Goal: Information Seeking & Learning: Learn about a topic

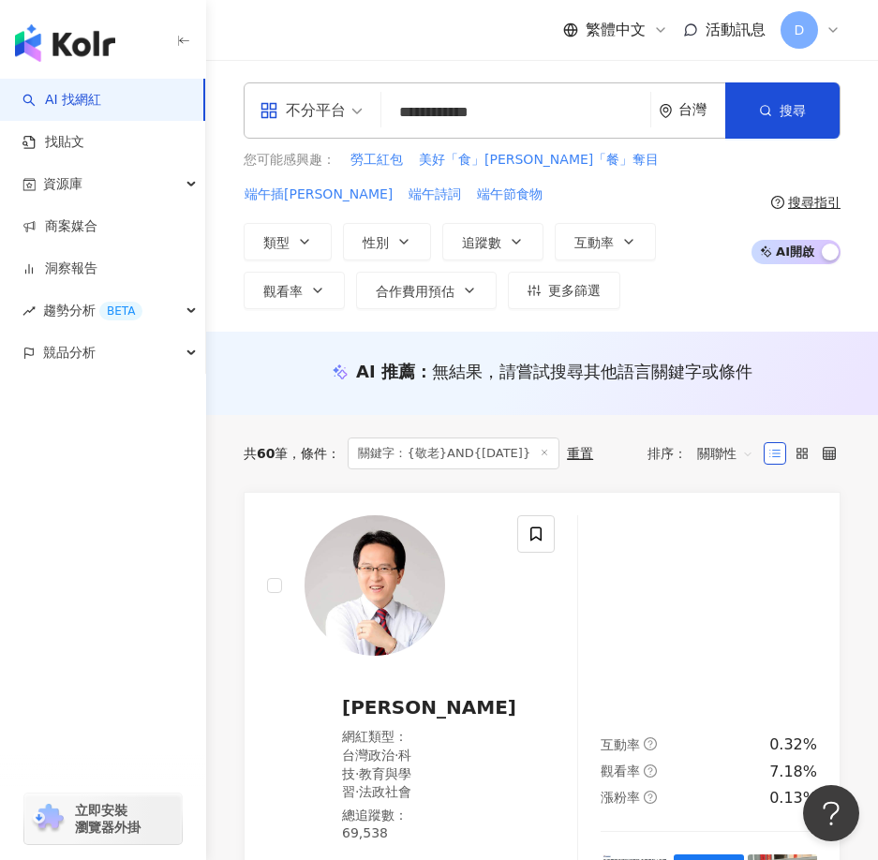
click at [431, 118] on input "**********" at bounding box center [516, 113] width 254 height 36
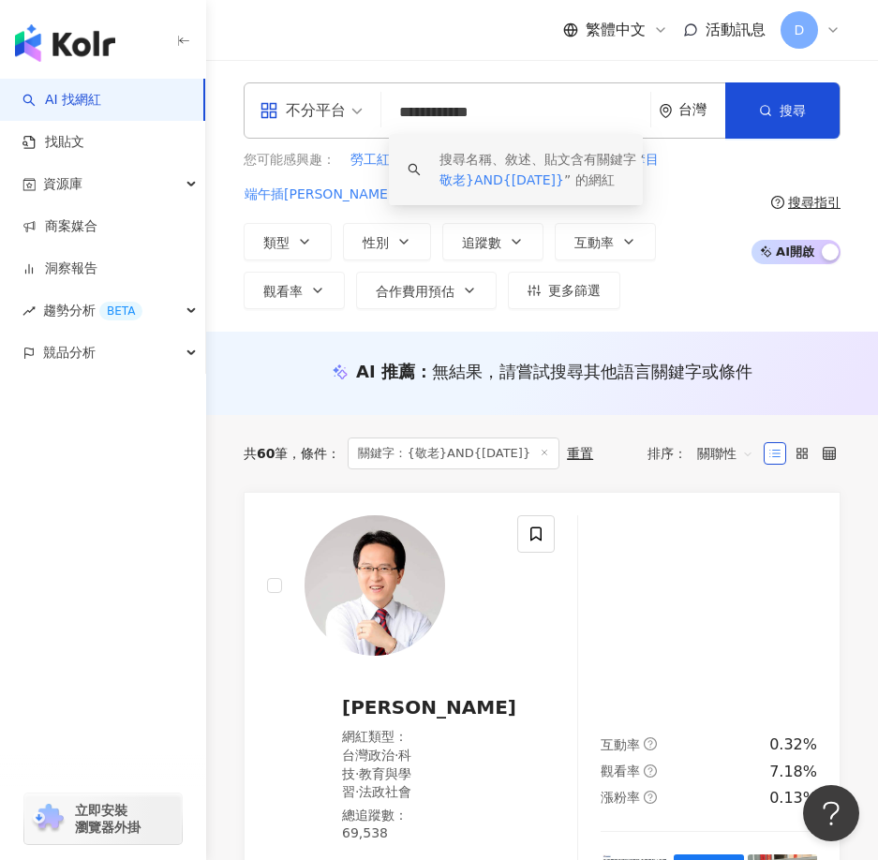
click at [516, 113] on input "**********" at bounding box center [516, 113] width 254 height 36
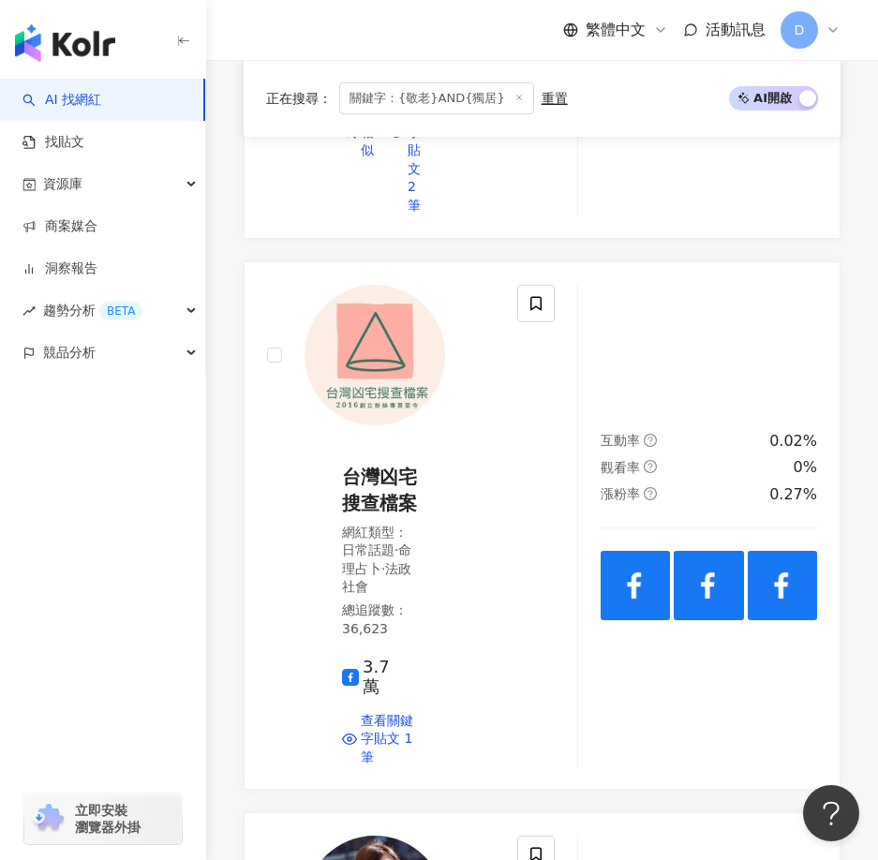
scroll to position [1106, 0]
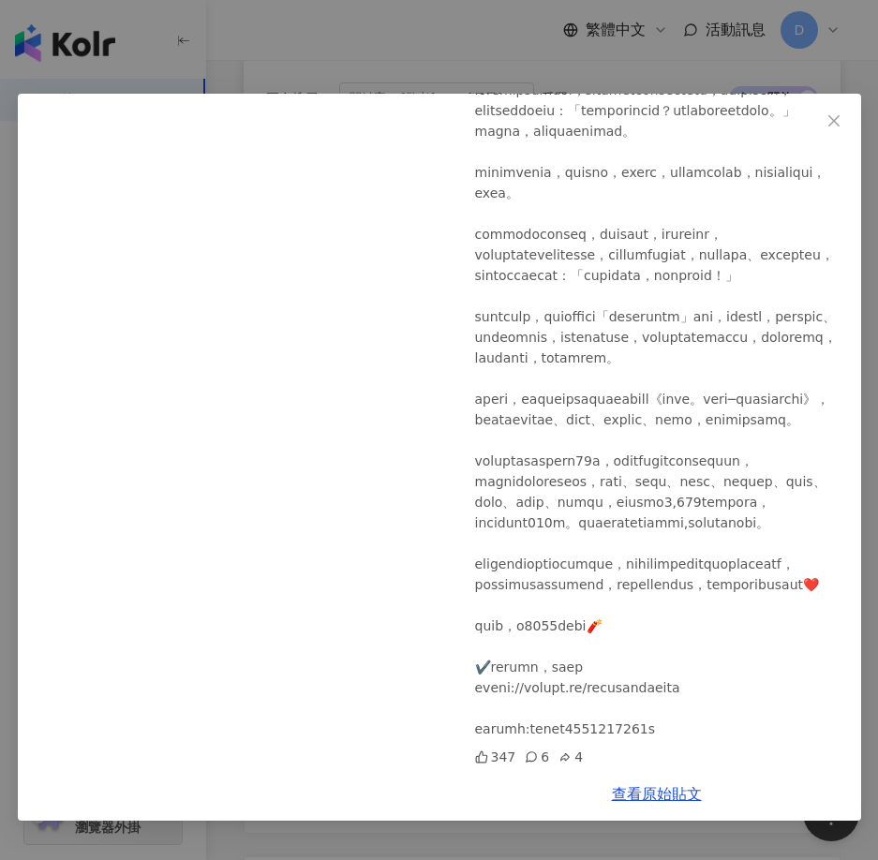
scroll to position [341, 0]
click at [503, 39] on div "[PERSON_NAME][PERSON_NAME] [DATE] 347 6 4 查看原始貼文" at bounding box center [439, 430] width 878 height 860
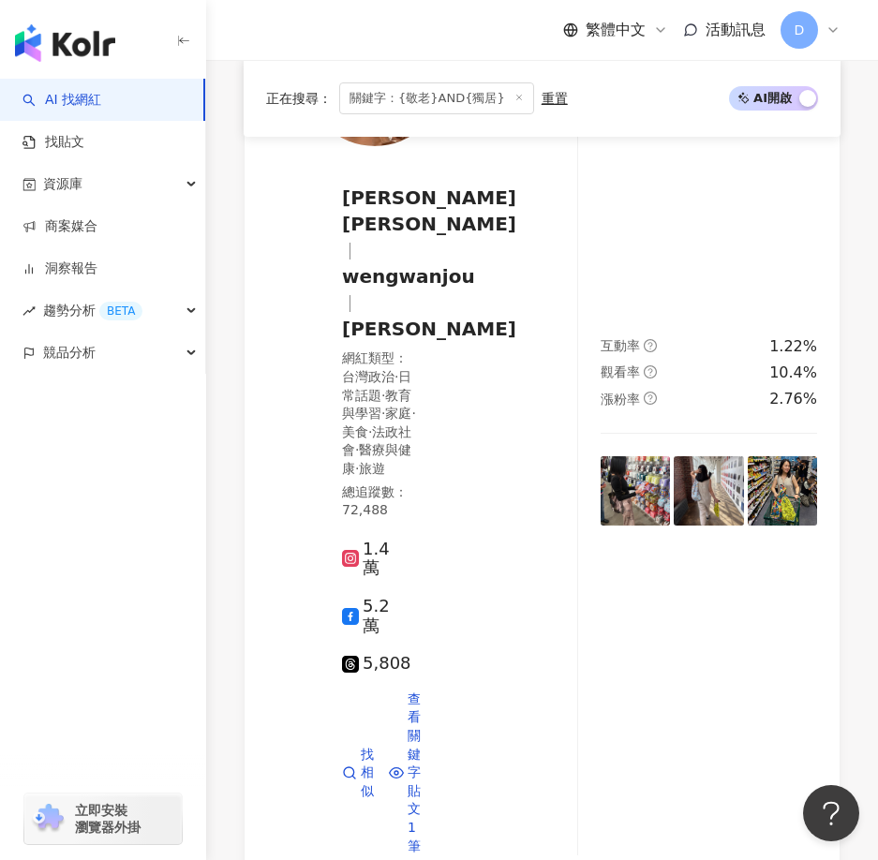
scroll to position [1841, 0]
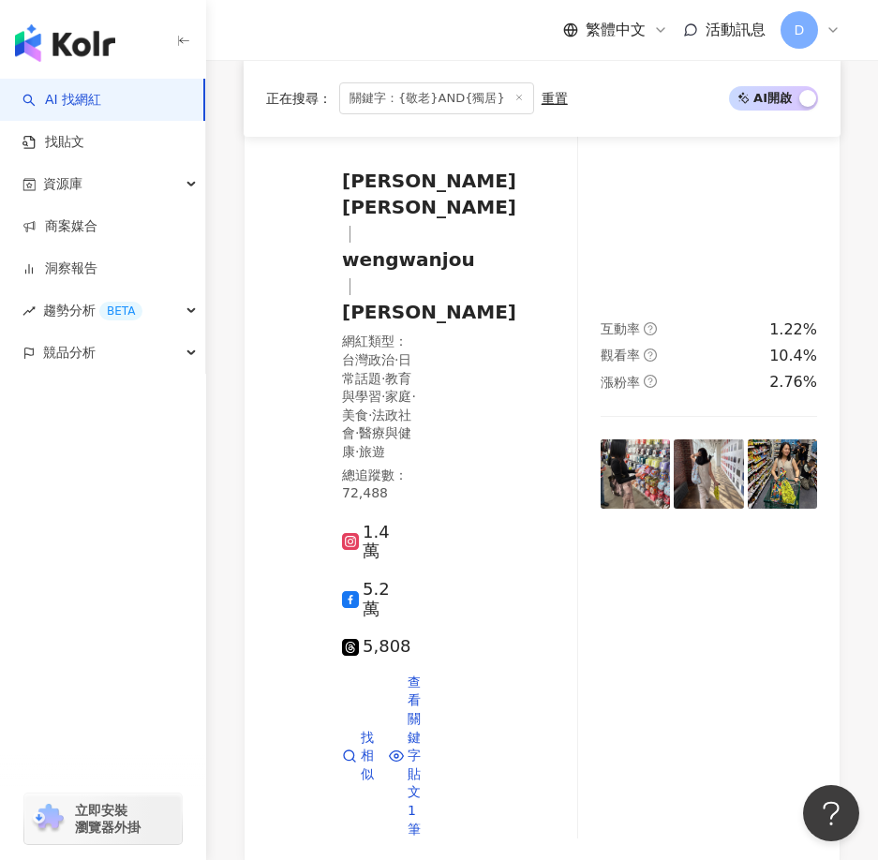
click at [480, 99] on span "關鍵字：{敬老}AND{獨居}" at bounding box center [436, 98] width 195 height 32
click at [485, 97] on span "關鍵字：{敬老}AND{獨居}" at bounding box center [436, 98] width 195 height 32
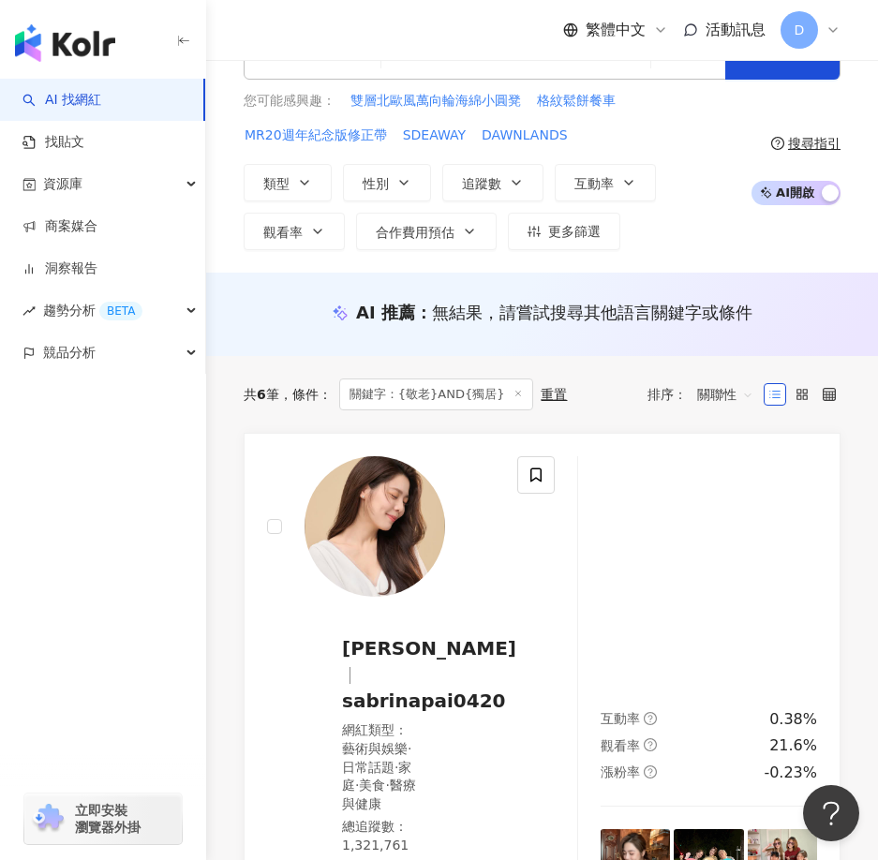
scroll to position [0, 0]
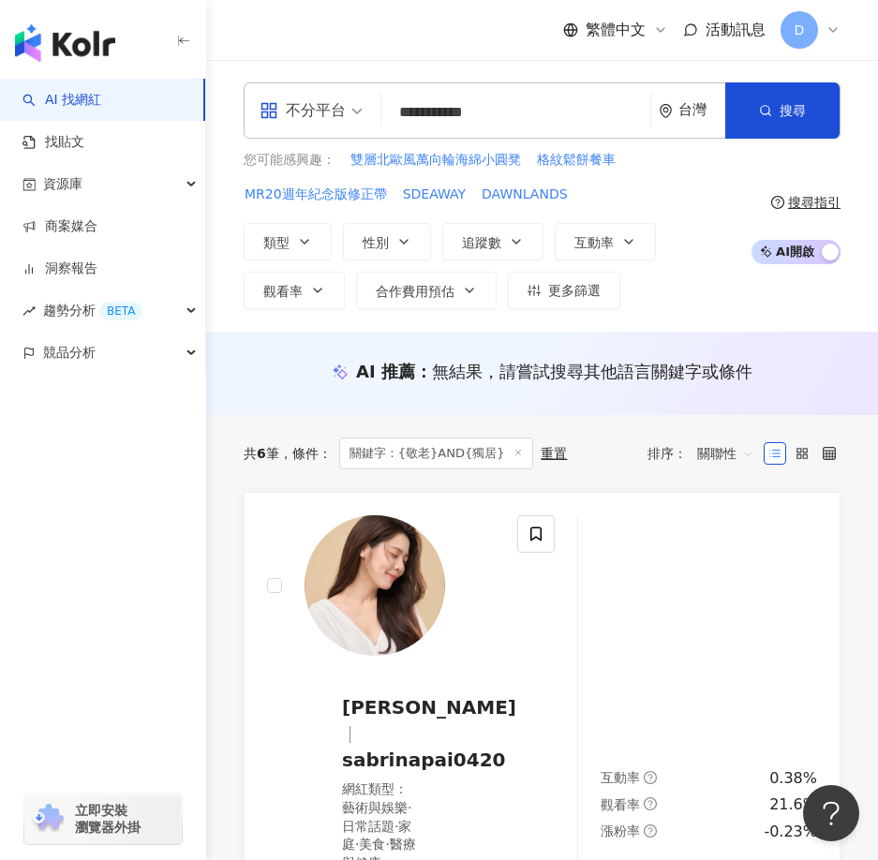
click at [503, 114] on input "**********" at bounding box center [516, 113] width 254 height 36
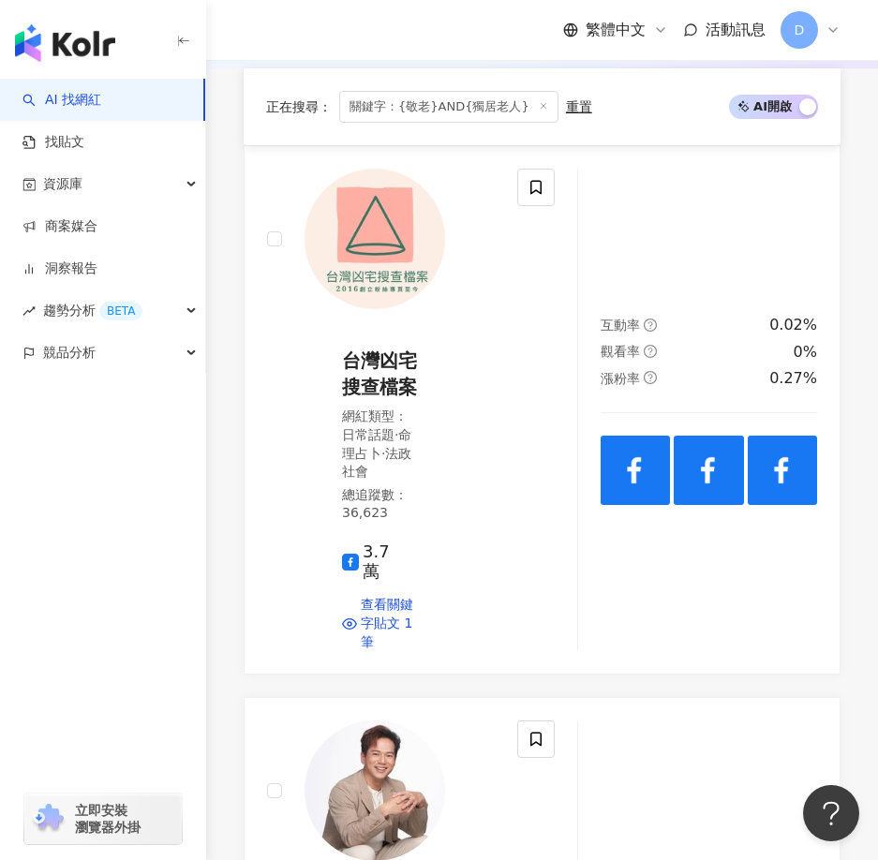
scroll to position [436, 0]
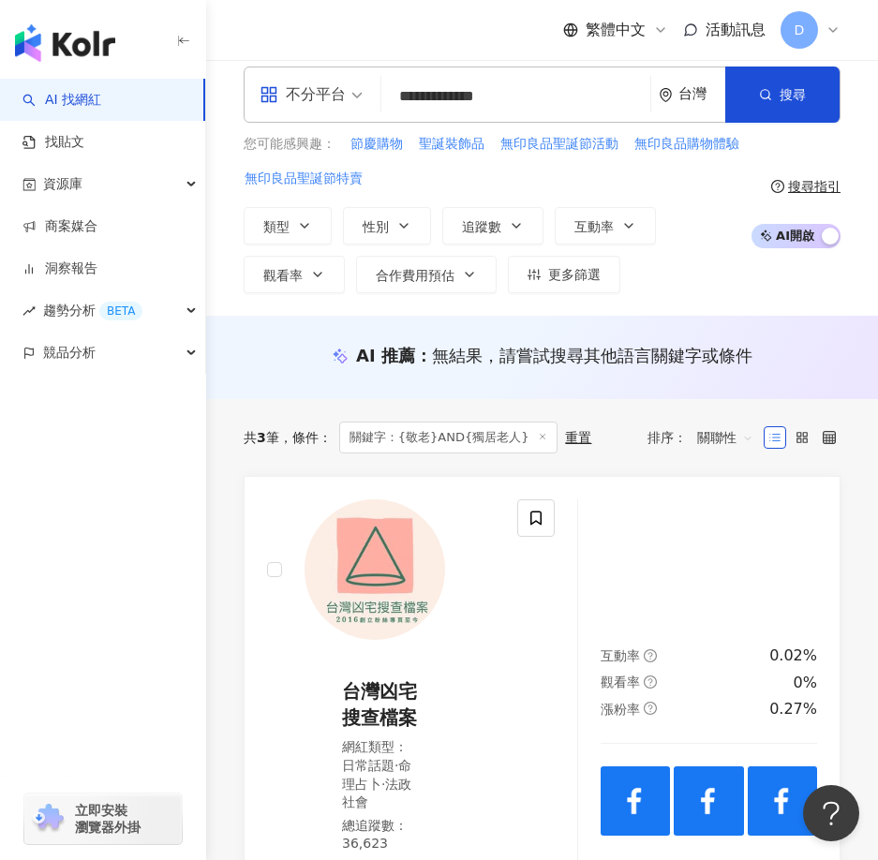
scroll to position [0, 0]
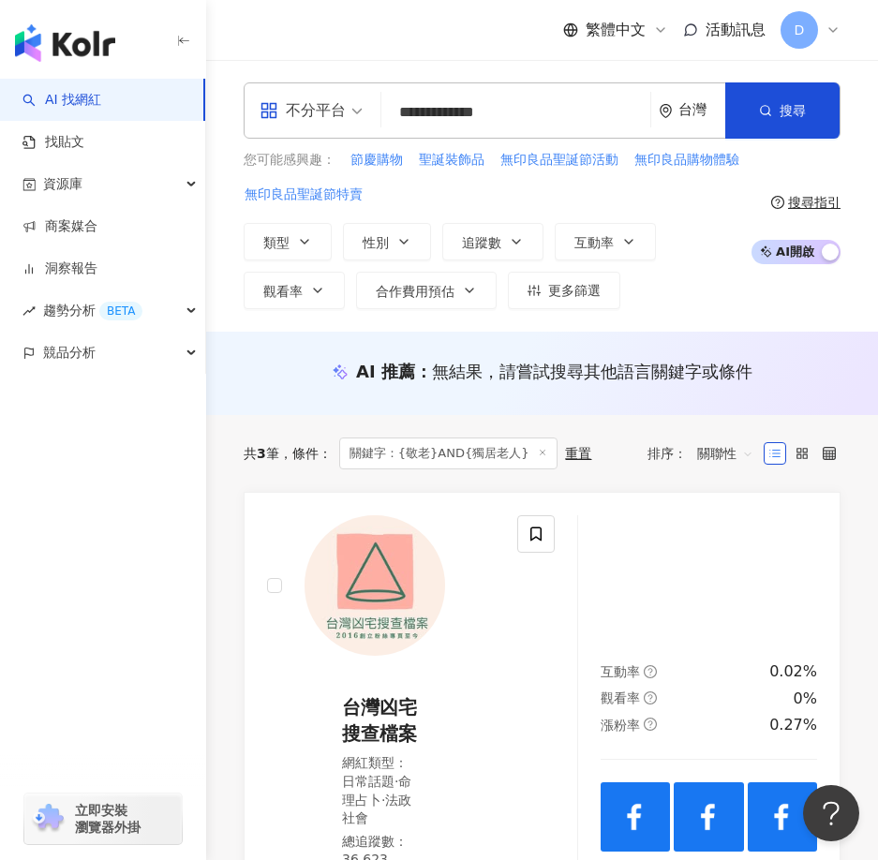
click at [539, 117] on input "**********" at bounding box center [516, 113] width 254 height 36
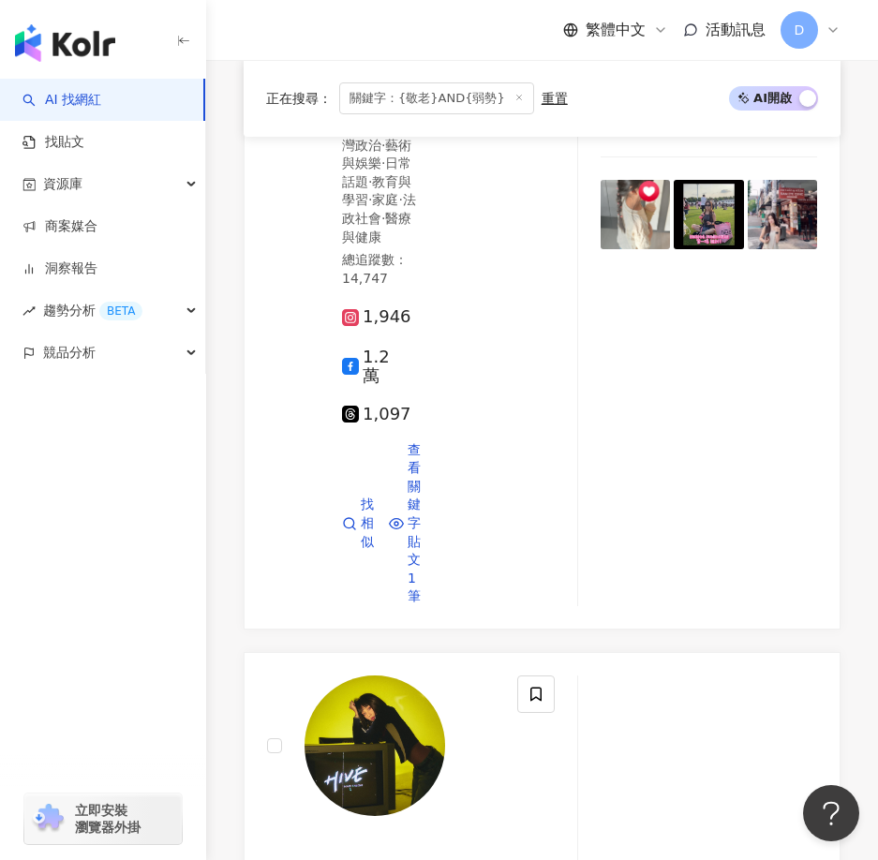
scroll to position [912, 0]
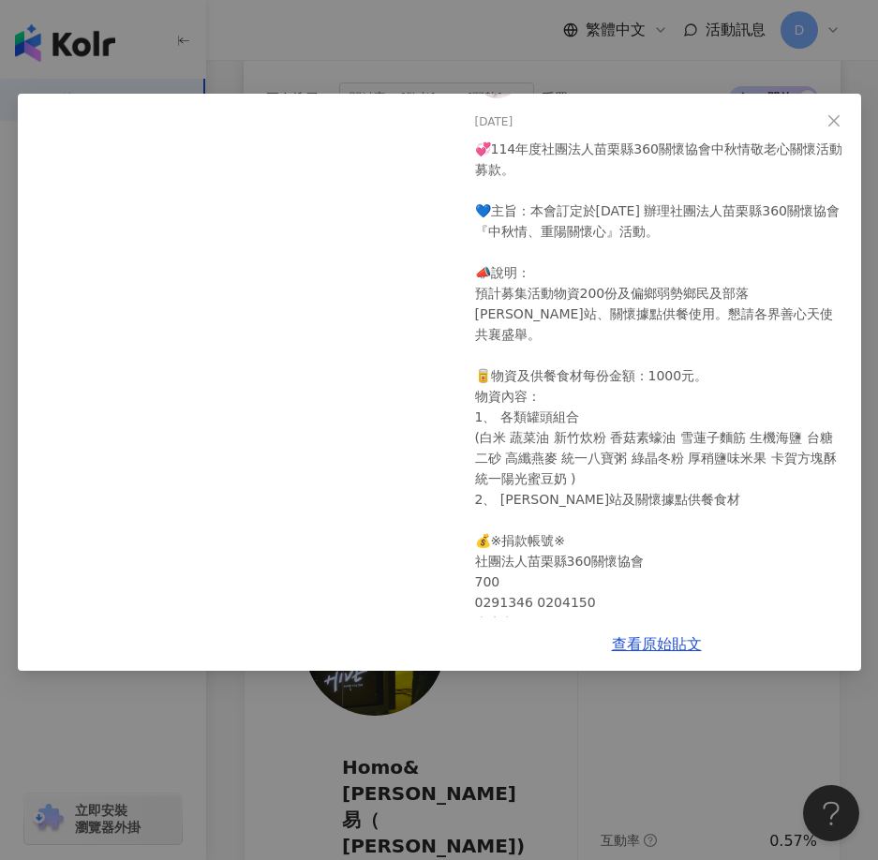
scroll to position [79, 0]
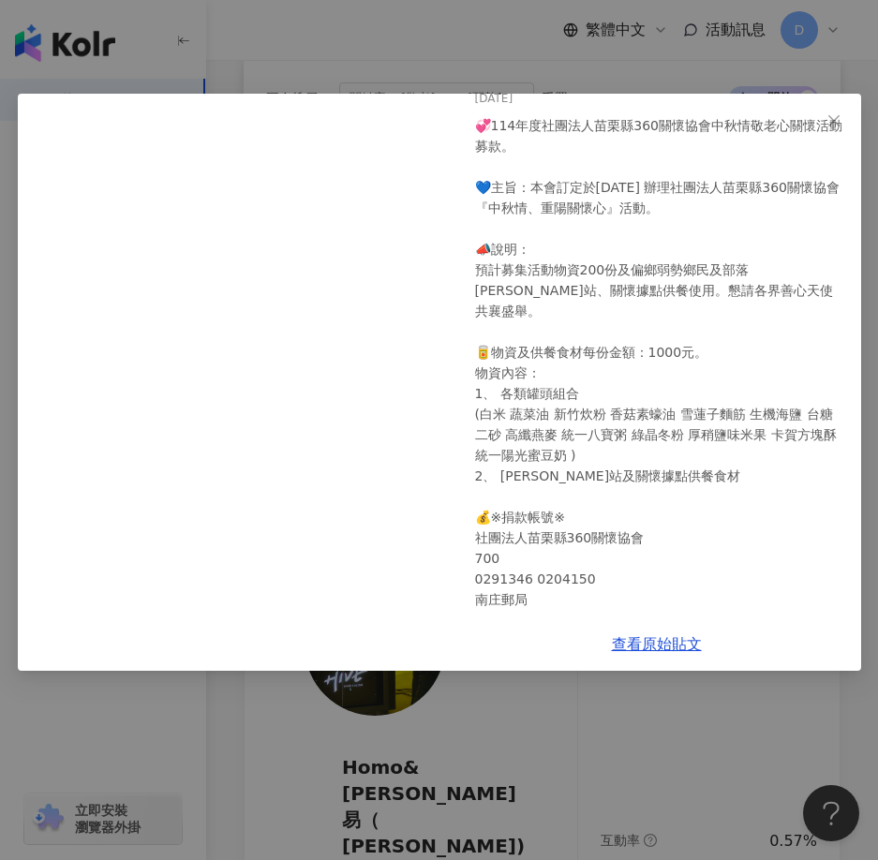
click at [842, 77] on div "[PERSON_NAME] [DATE] 💞114年度社團法人[GEOGRAPHIC_DATA]360關懷協會中秋情敬老心關懷活動募款。 💙主旨：本會訂定於[…" at bounding box center [439, 430] width 878 height 860
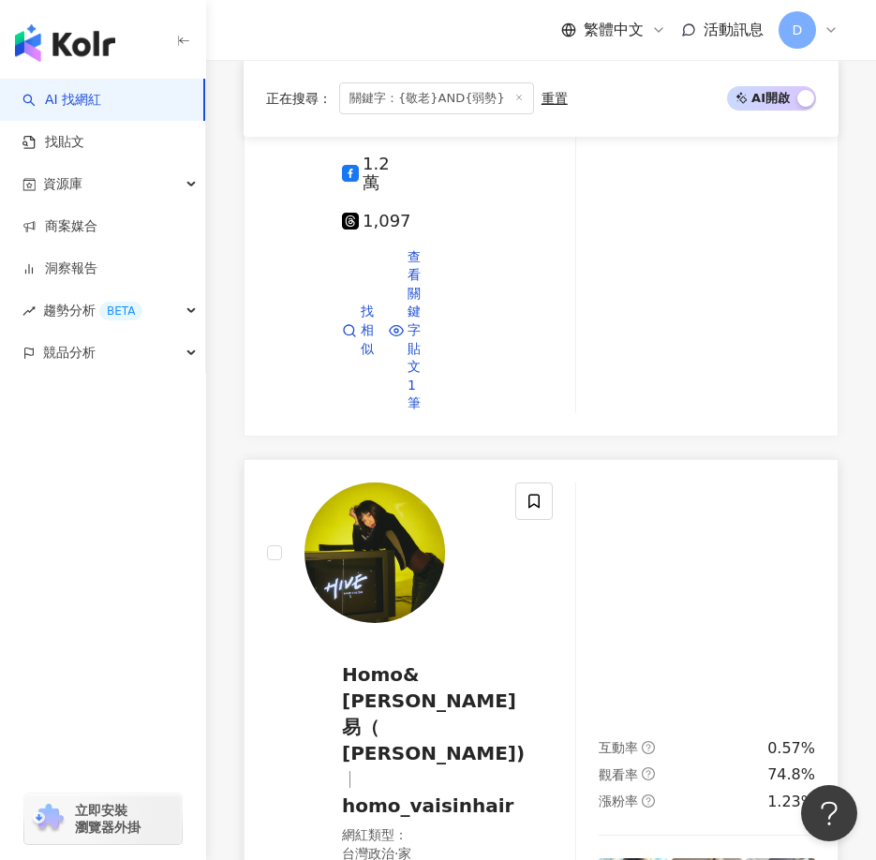
scroll to position [1405, 0]
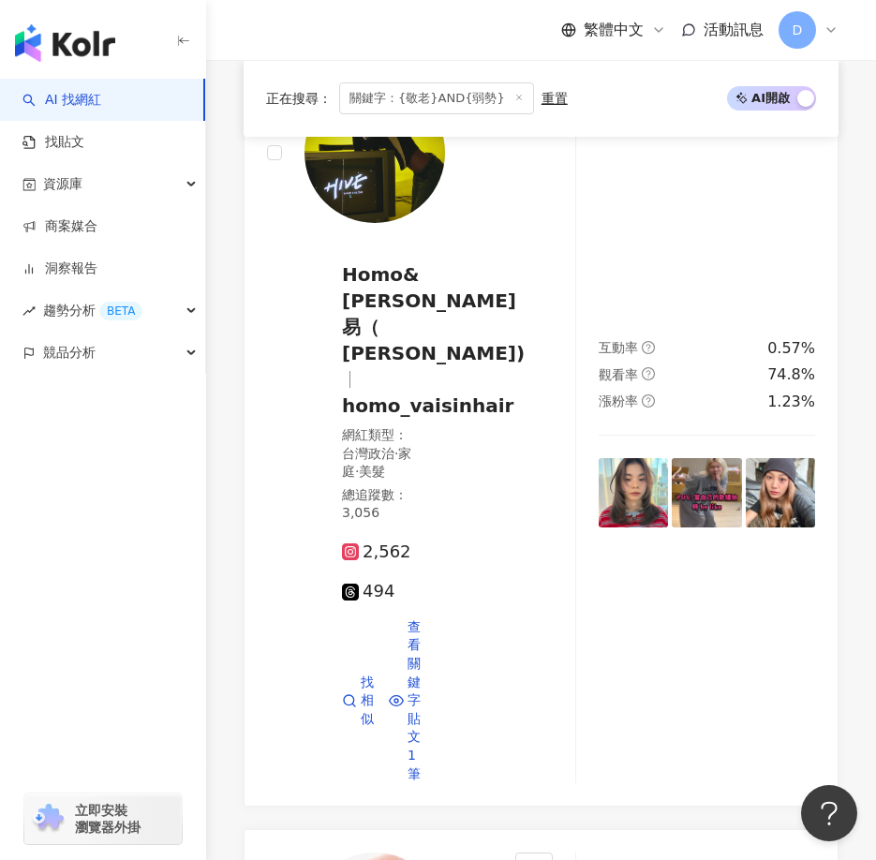
click at [178, 37] on icon "button" at bounding box center [183, 41] width 15 height 15
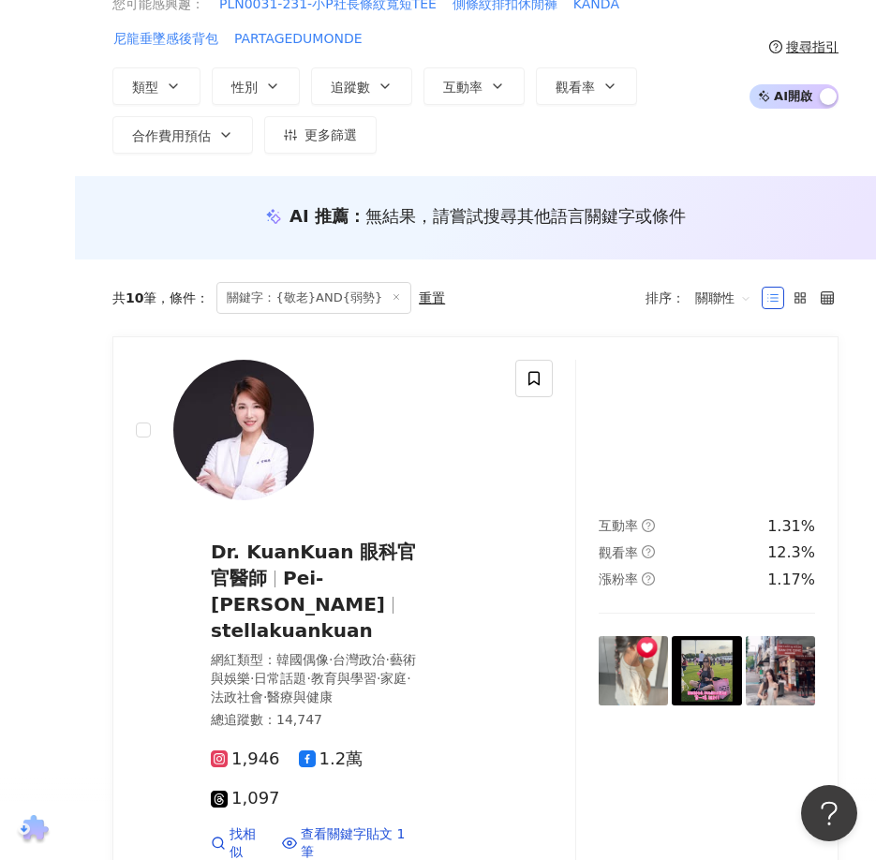
scroll to position [0, 0]
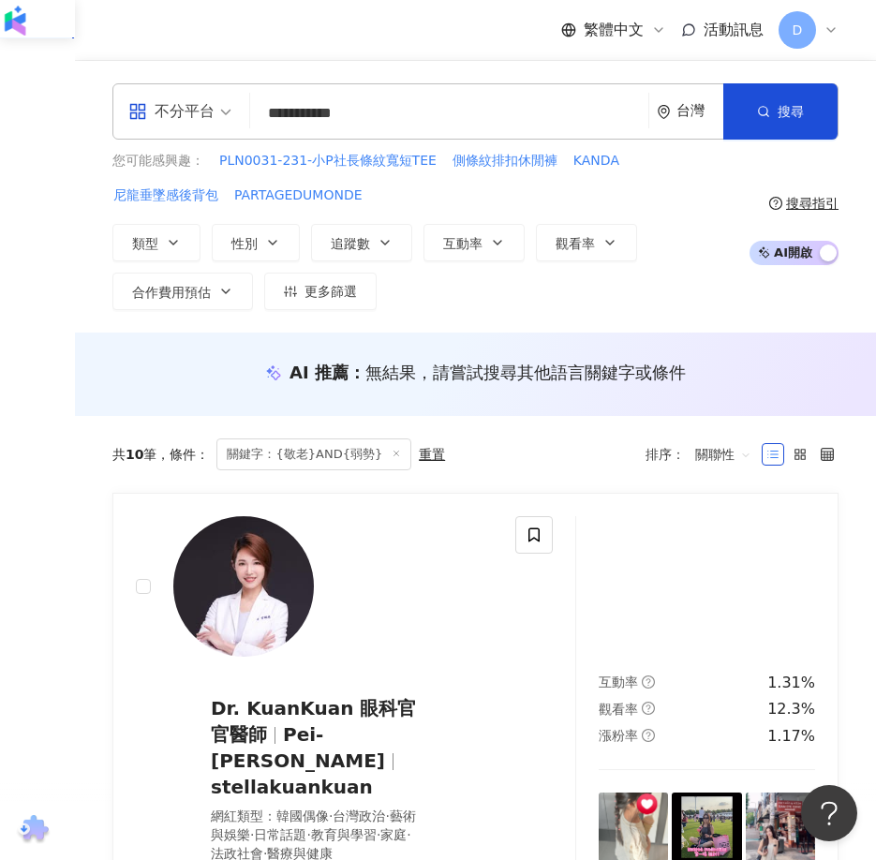
click at [300, 112] on input "**********" at bounding box center [449, 114] width 383 height 36
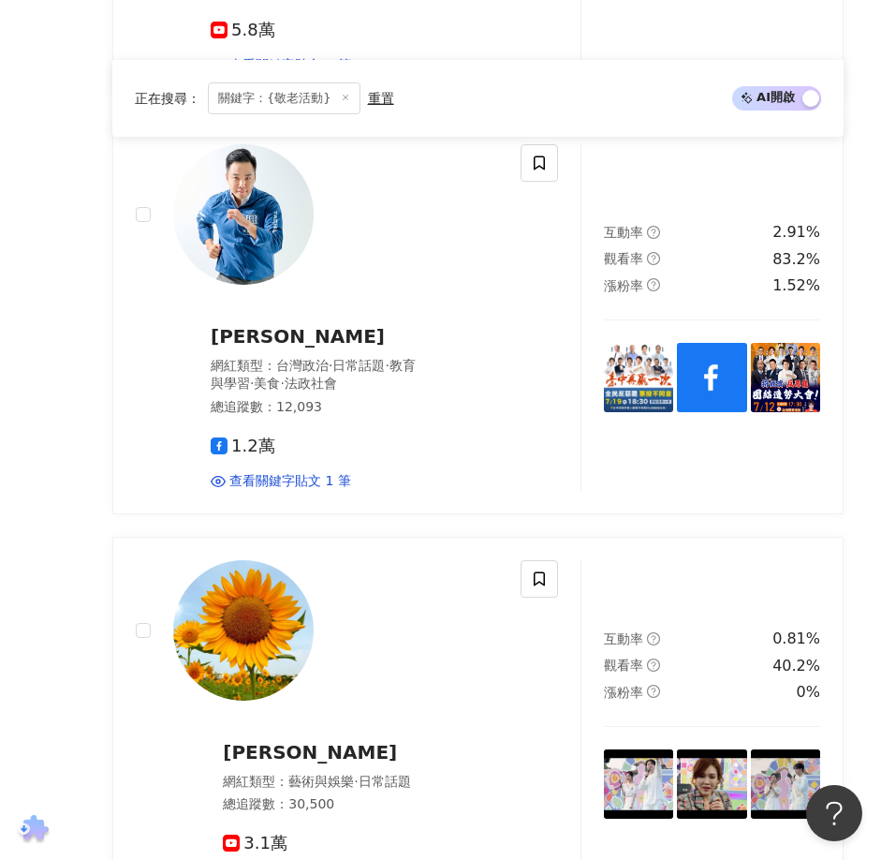
scroll to position [1179, 0]
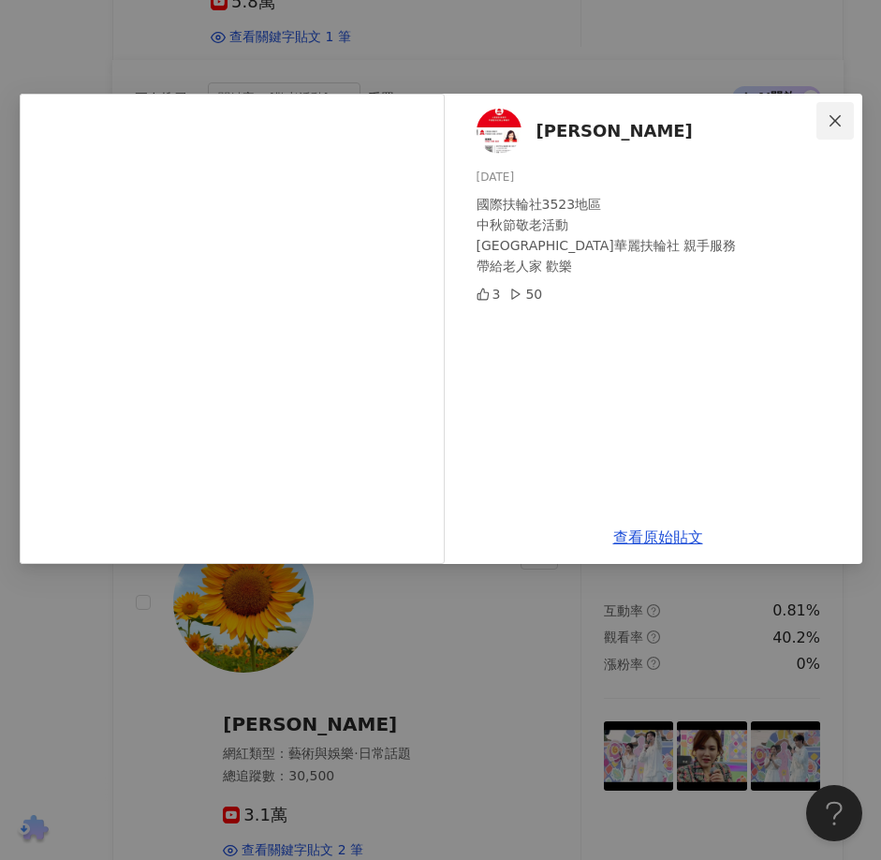
click at [840, 114] on icon "close" at bounding box center [835, 120] width 15 height 15
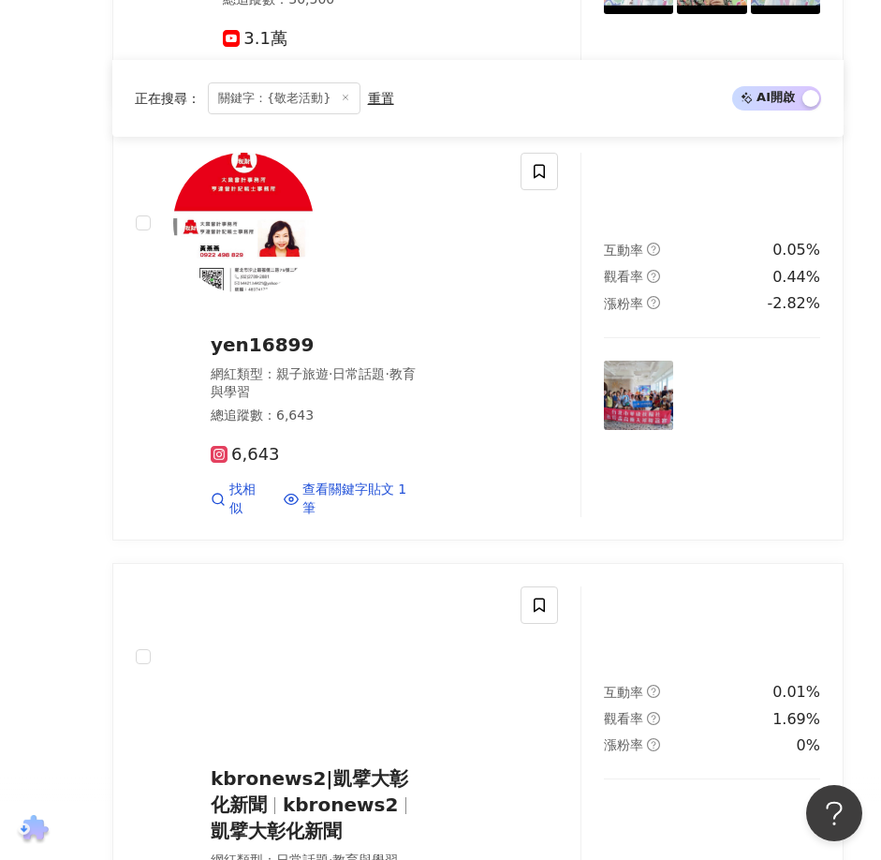
scroll to position [1985, 0]
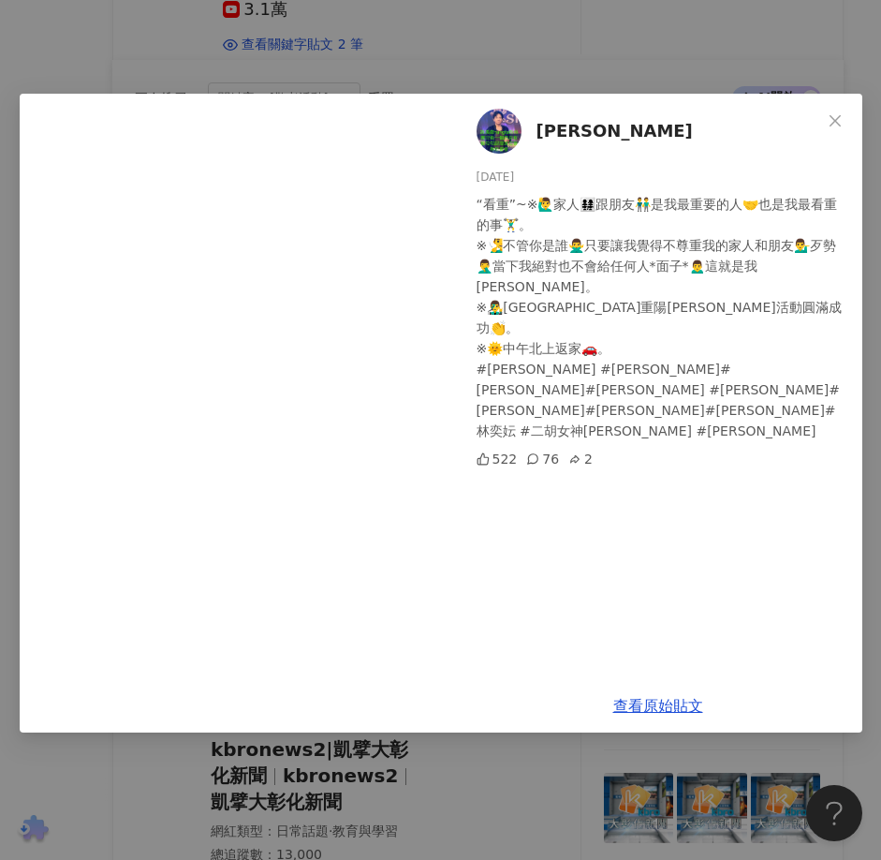
click at [795, 43] on div "[PERSON_NAME][DATE] “看重”~※🙋‍♂️家人👨‍👩‍👧‍👧跟朋友👬是我最重要的人🤝也是我最看重的事🏋️‍♂️。 ※🧏‍♂️不管你是誰🙅‍♂…" at bounding box center [440, 430] width 881 height 860
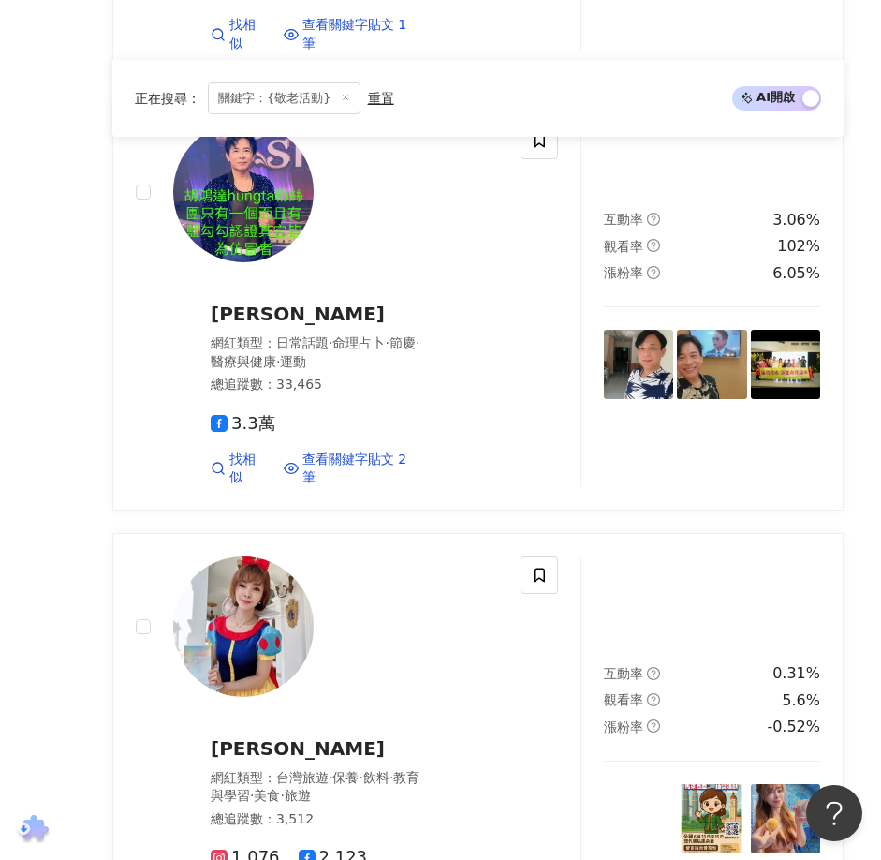
scroll to position [3332, 0]
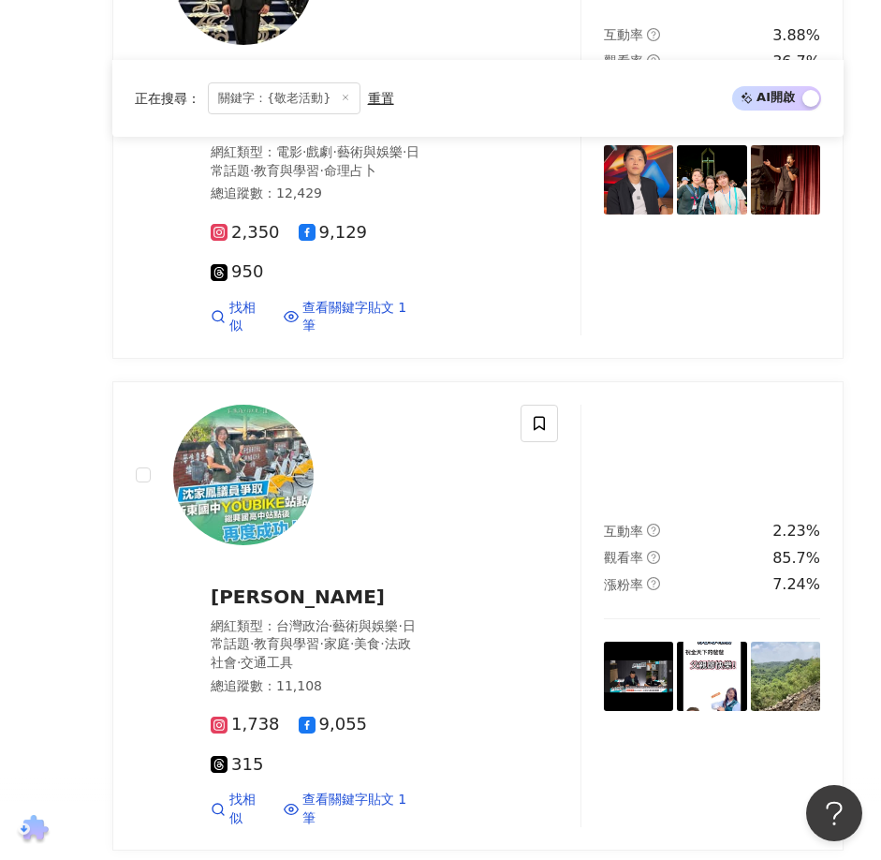
scroll to position [982, 0]
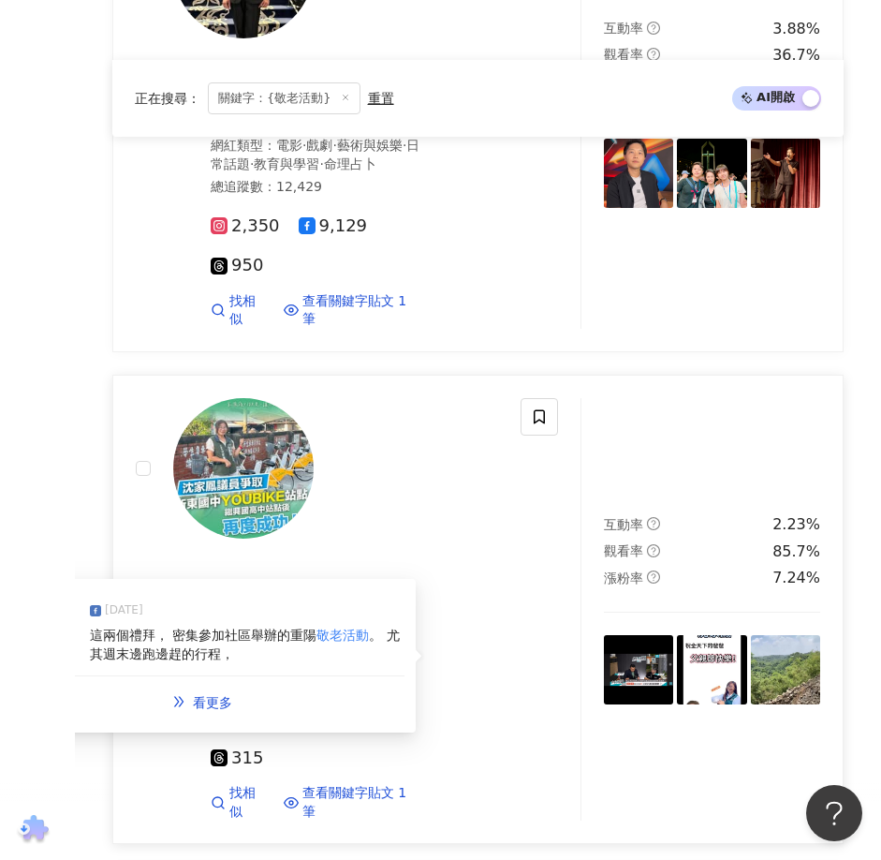
click at [314, 627] on div "這兩個禮拜， 密集參加社區舉辦的重陽 敬老活動 。 尤其週末邊跑邊趕的行程，" at bounding box center [247, 645] width 315 height 37
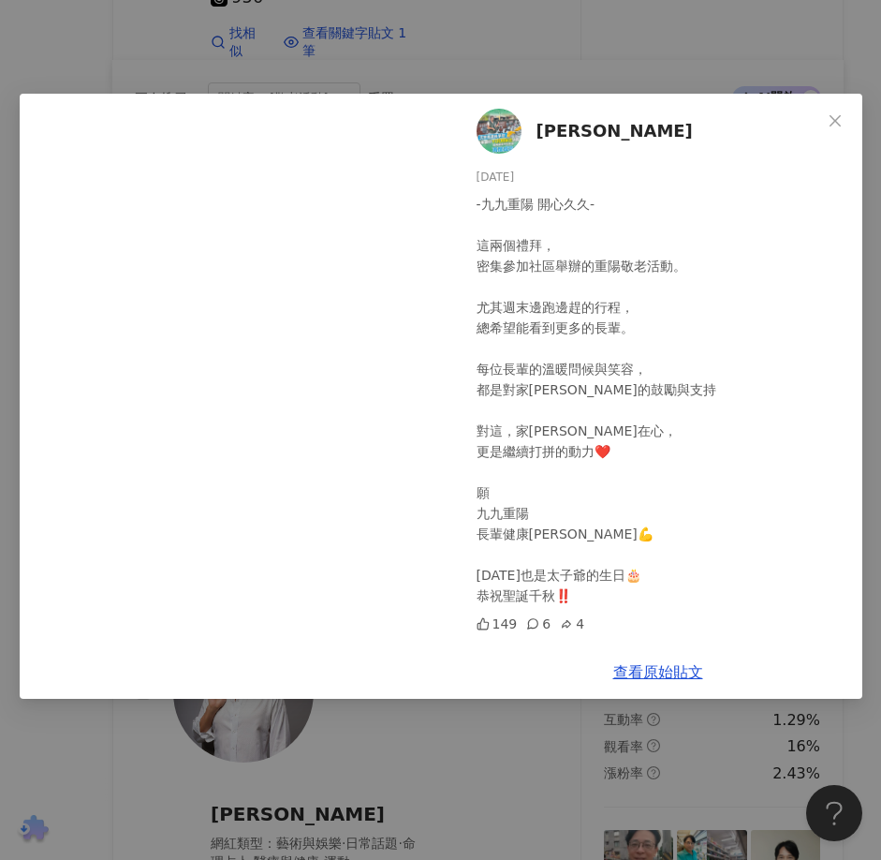
scroll to position [1294, 0]
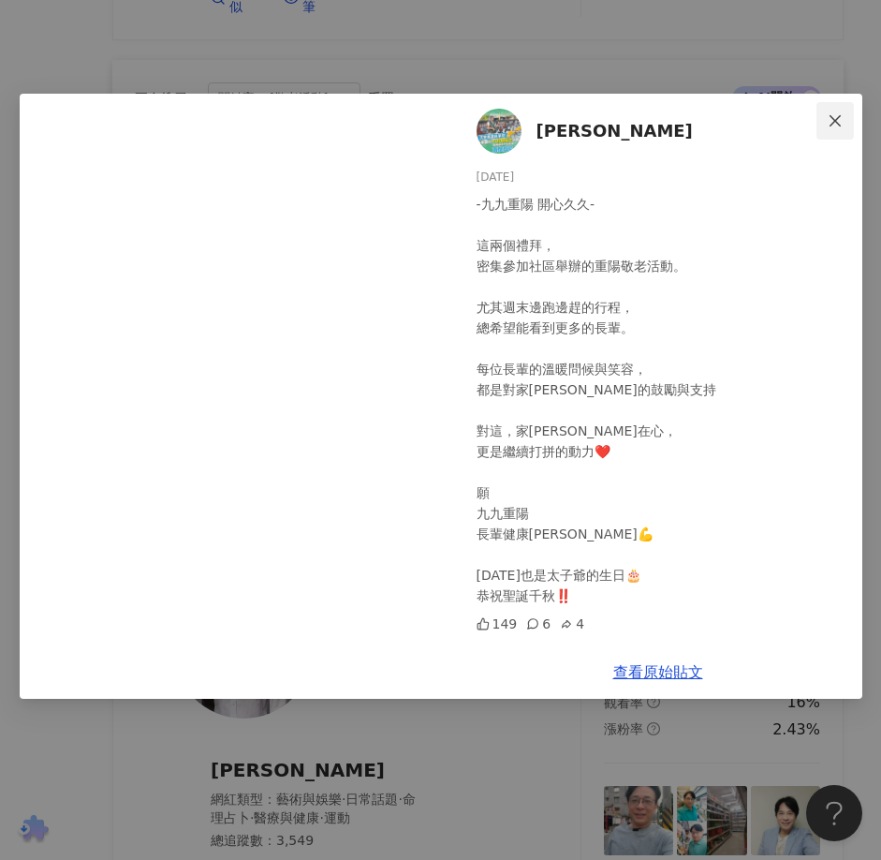
click at [836, 117] on icon "close" at bounding box center [835, 120] width 15 height 15
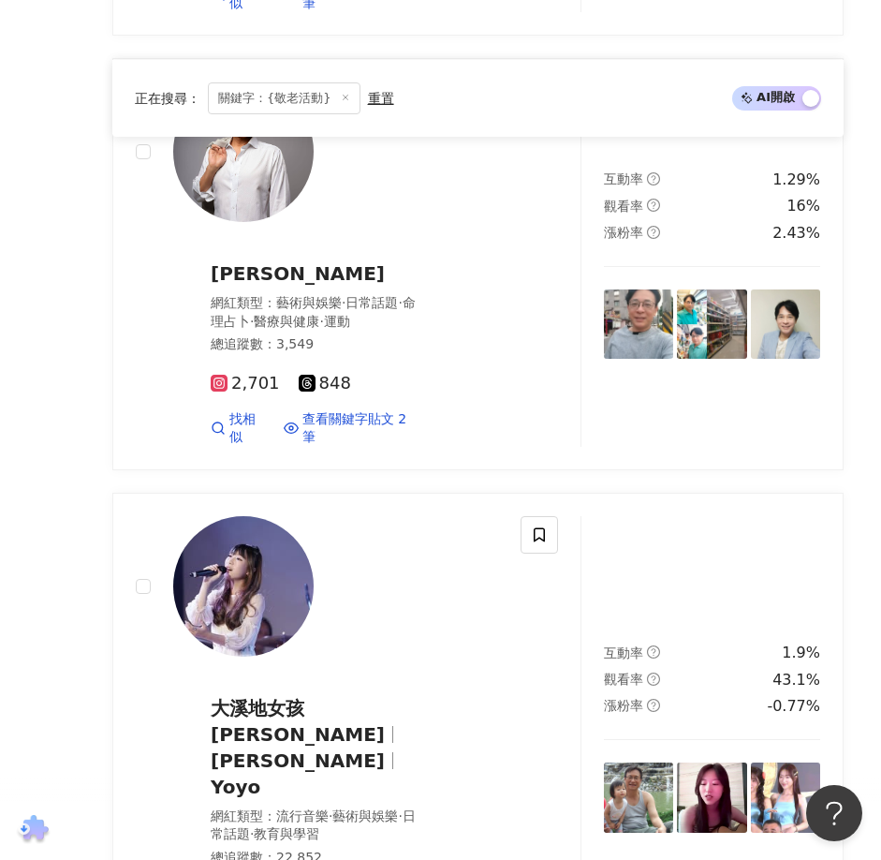
scroll to position [1843, 0]
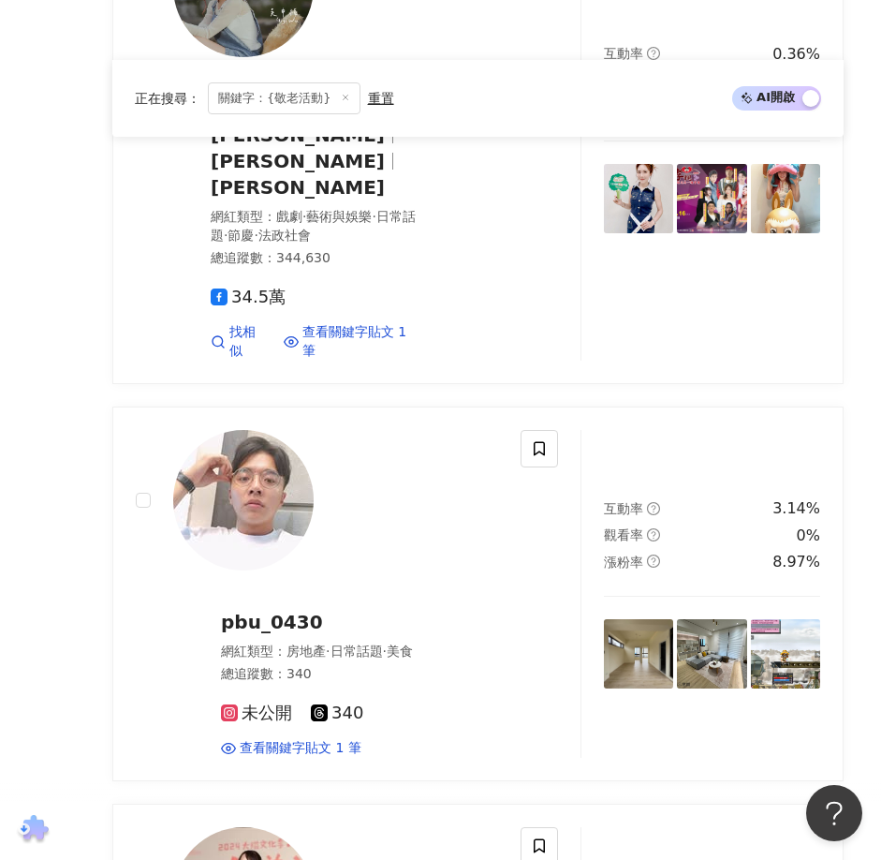
scroll to position [2907, 0]
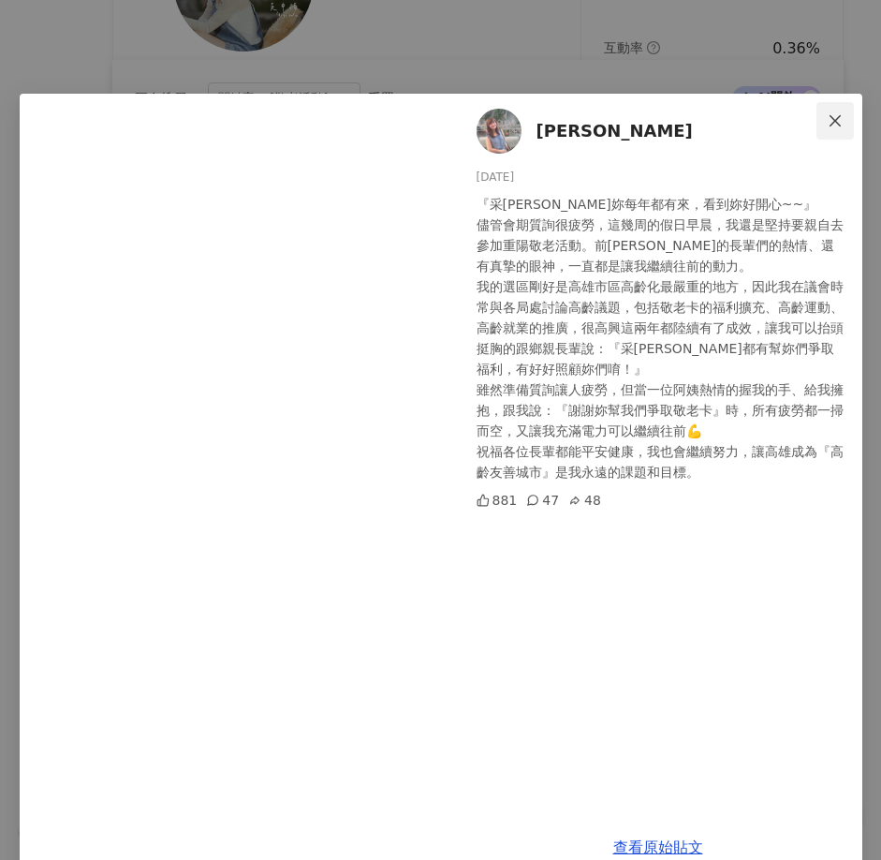
click at [828, 120] on icon "close" at bounding box center [835, 120] width 15 height 15
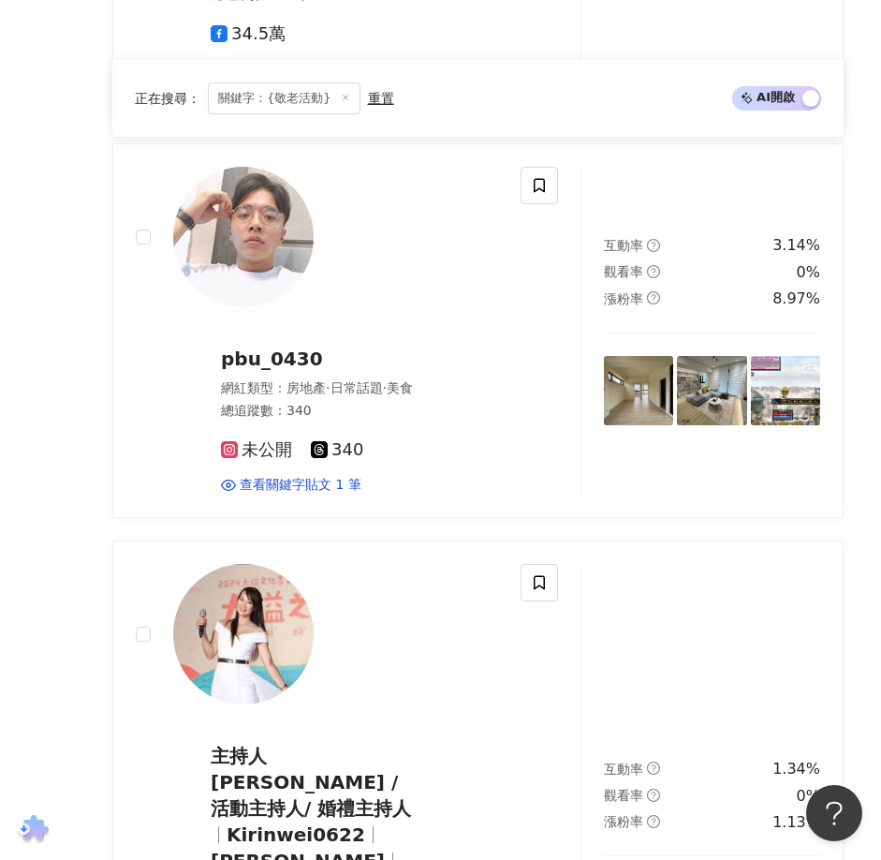
scroll to position [3171, 0]
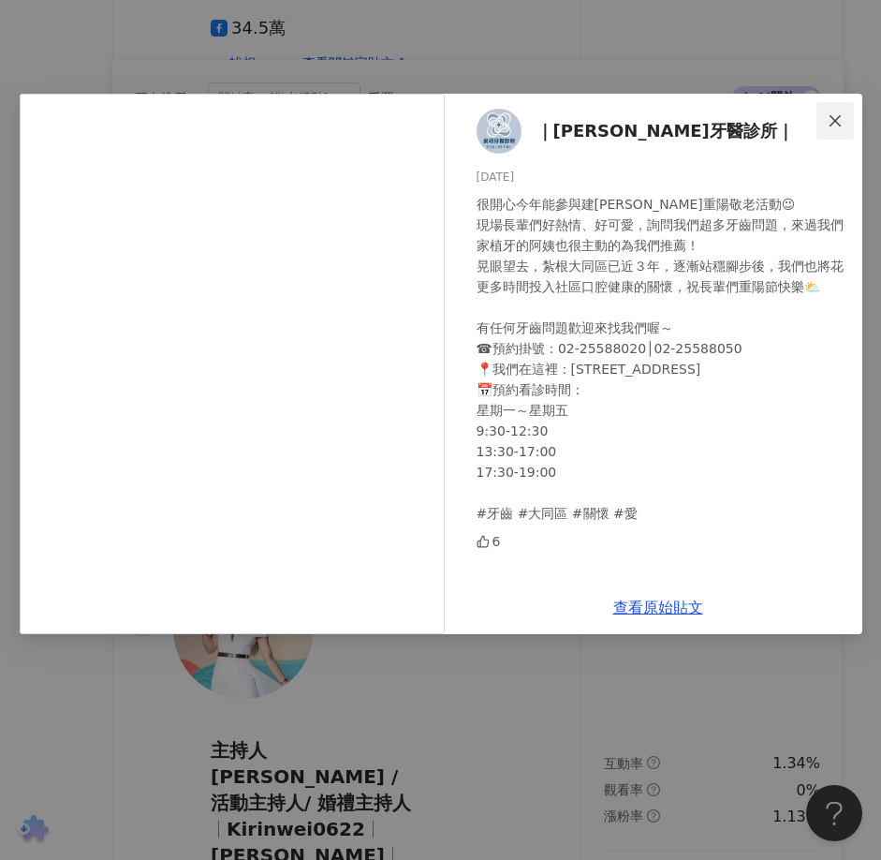
click at [835, 124] on icon "close" at bounding box center [835, 120] width 15 height 15
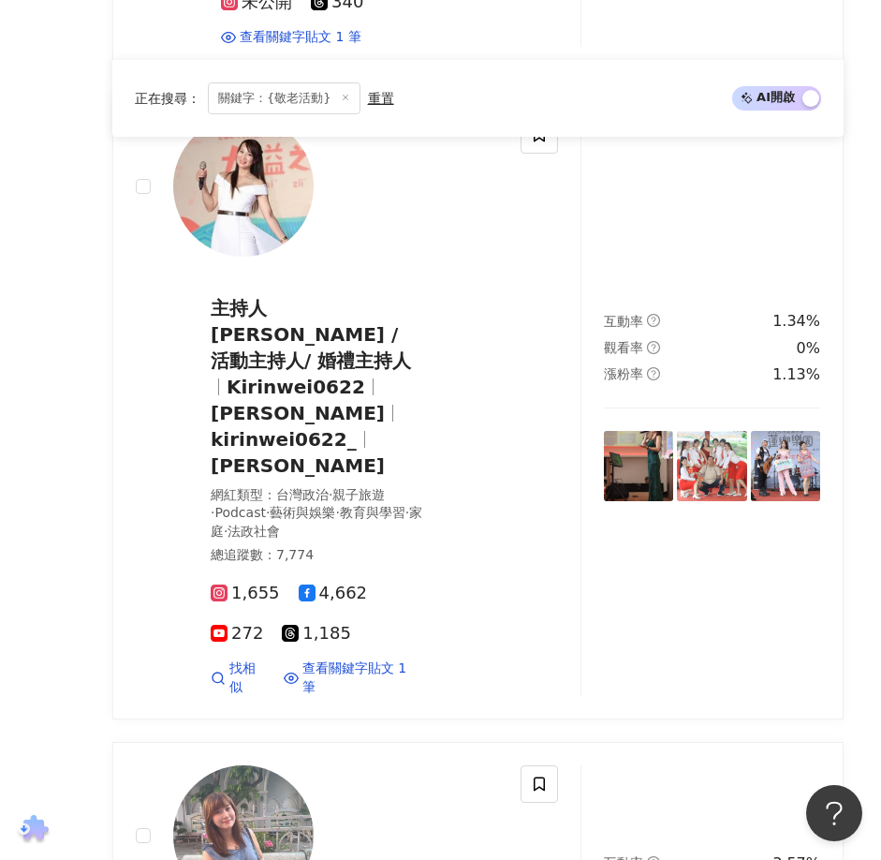
scroll to position [3625, 0]
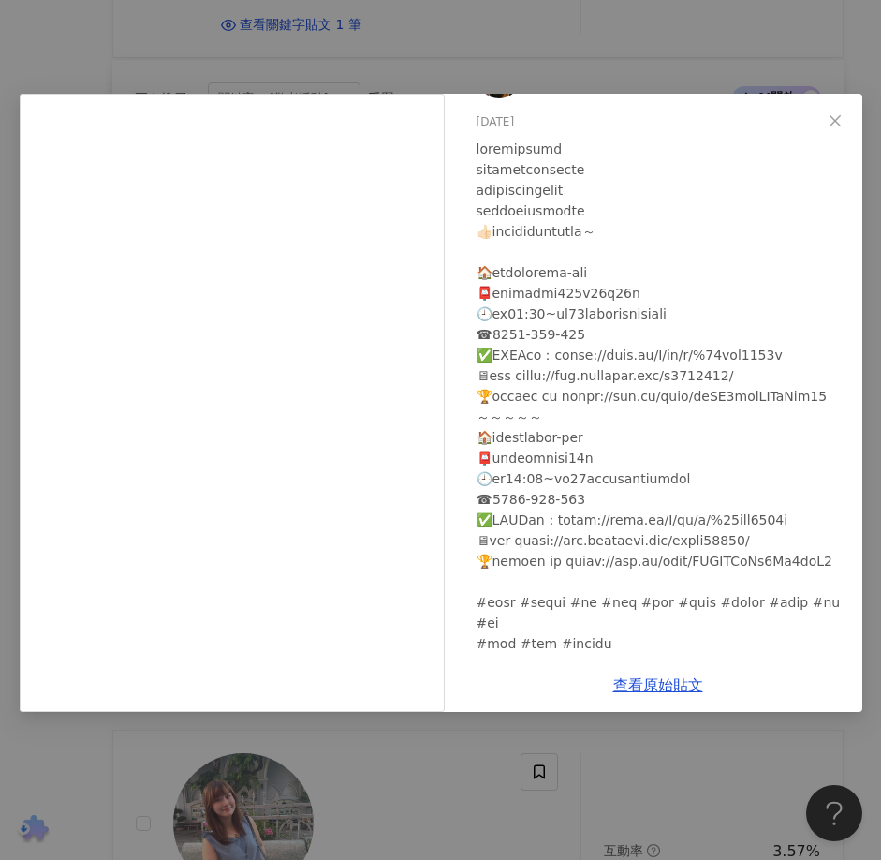
scroll to position [0, 0]
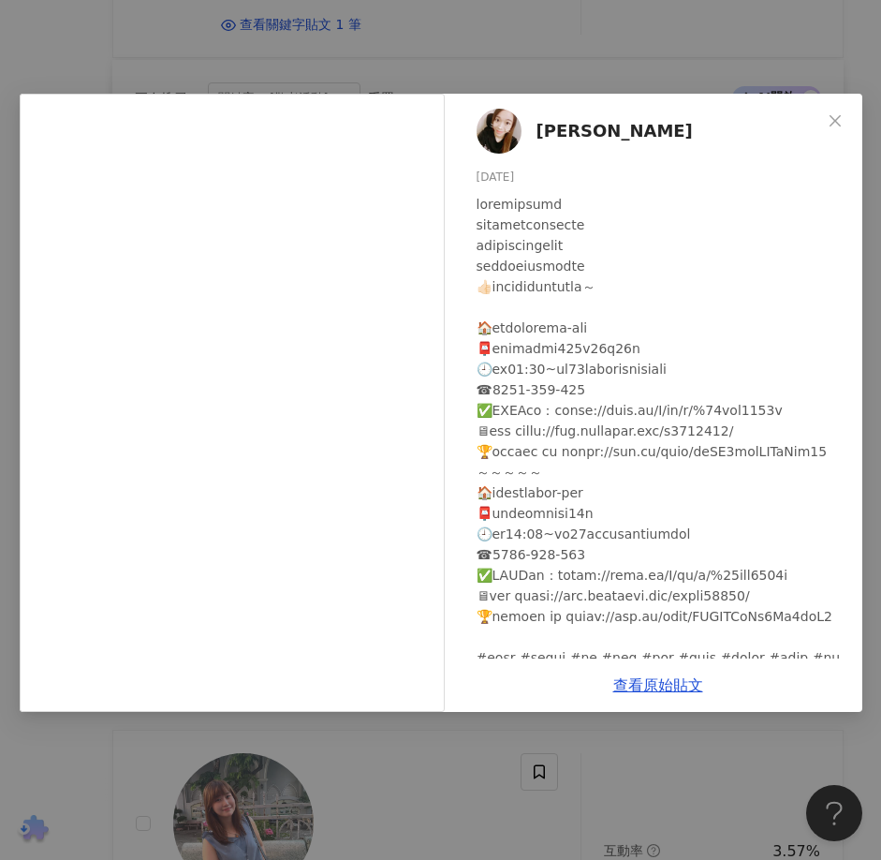
click at [796, 70] on div "[PERSON_NAME][DATE] 3 查看原始貼文" at bounding box center [440, 430] width 881 height 860
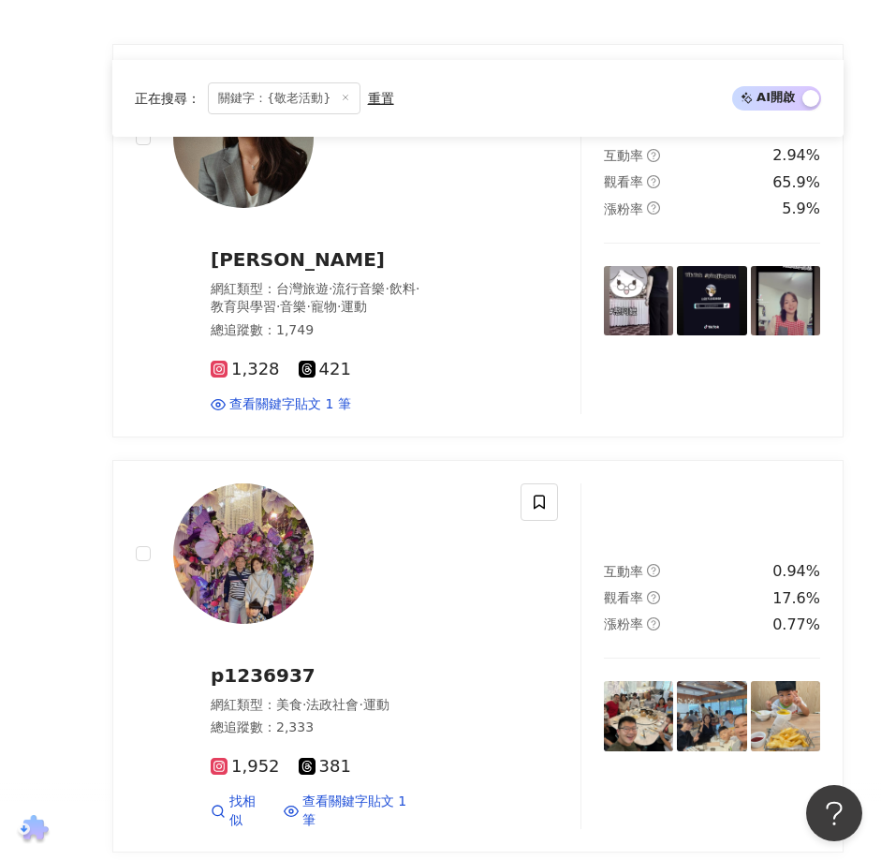
scroll to position [284, 0]
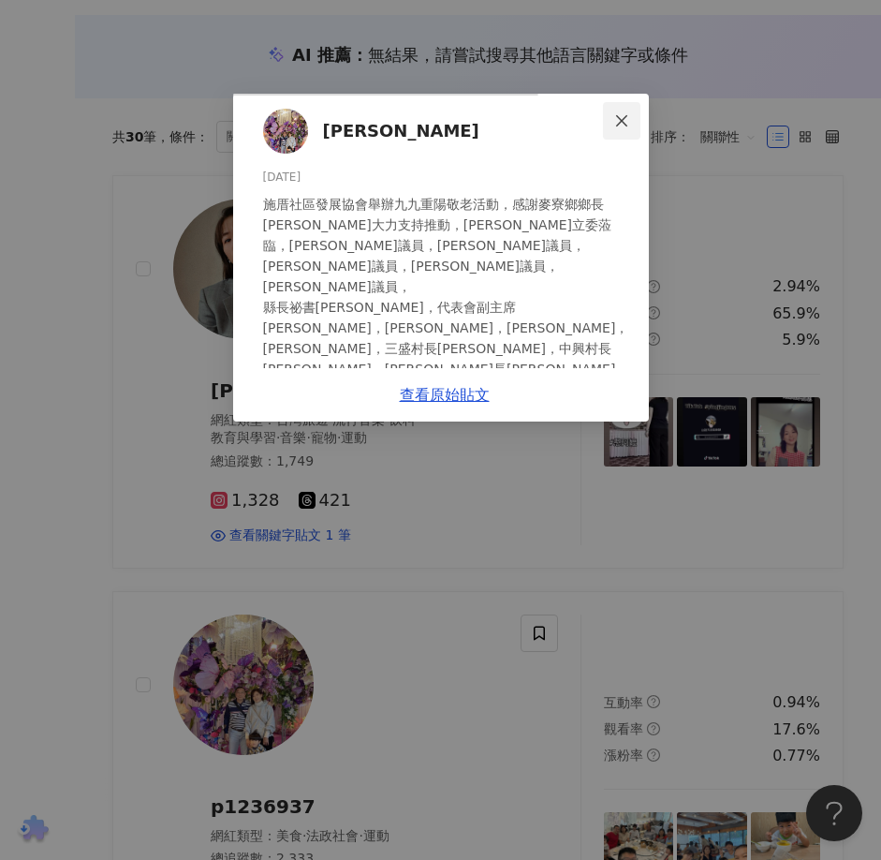
click at [629, 120] on icon "close" at bounding box center [621, 120] width 15 height 15
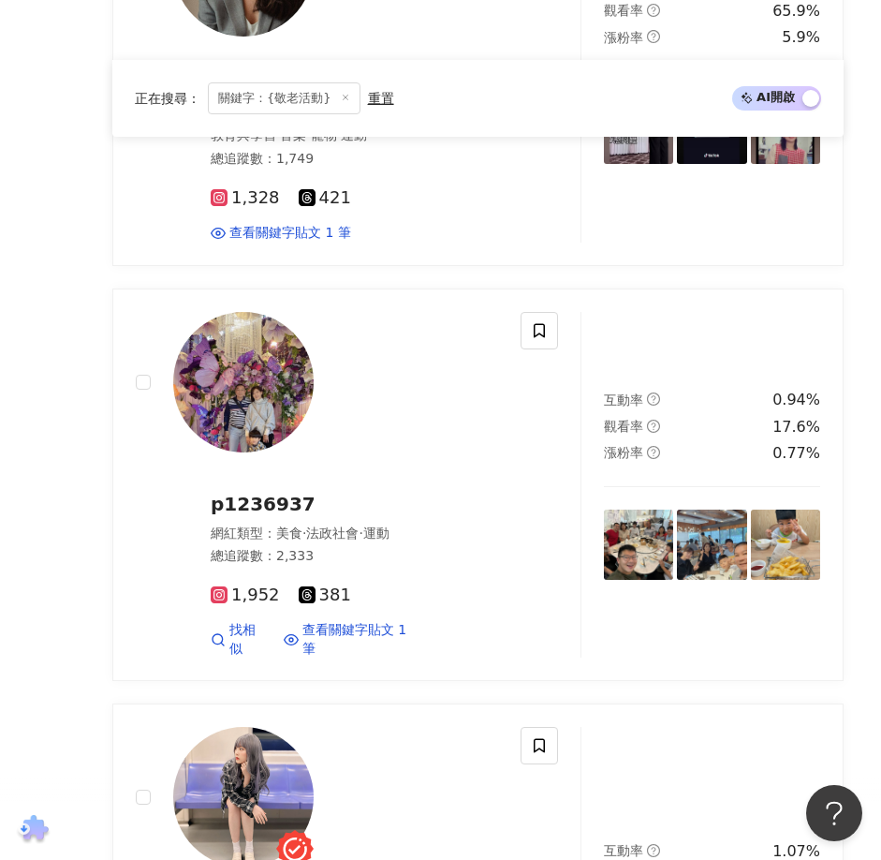
scroll to position [594, 0]
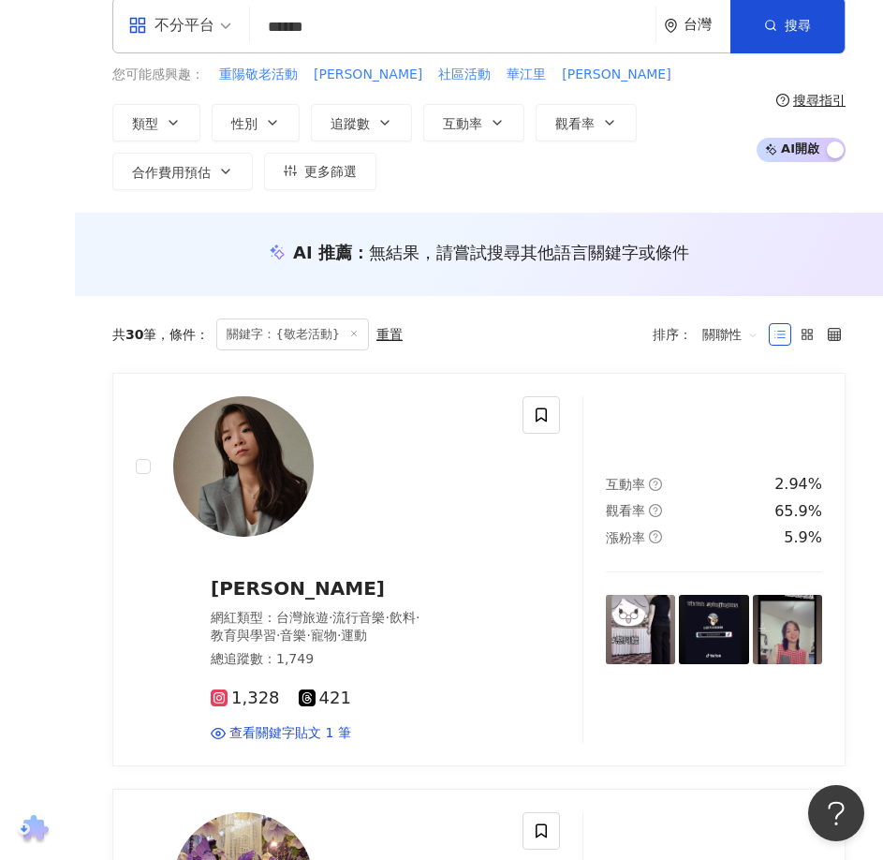
scroll to position [0, 0]
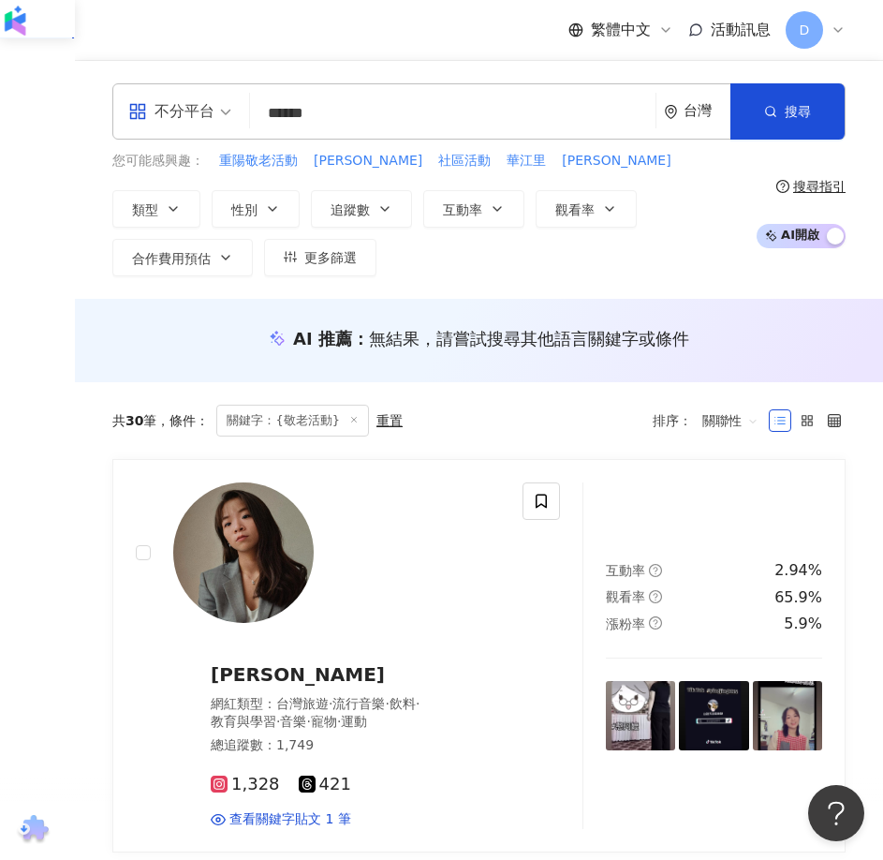
click at [333, 116] on input "******" at bounding box center [453, 114] width 391 height 36
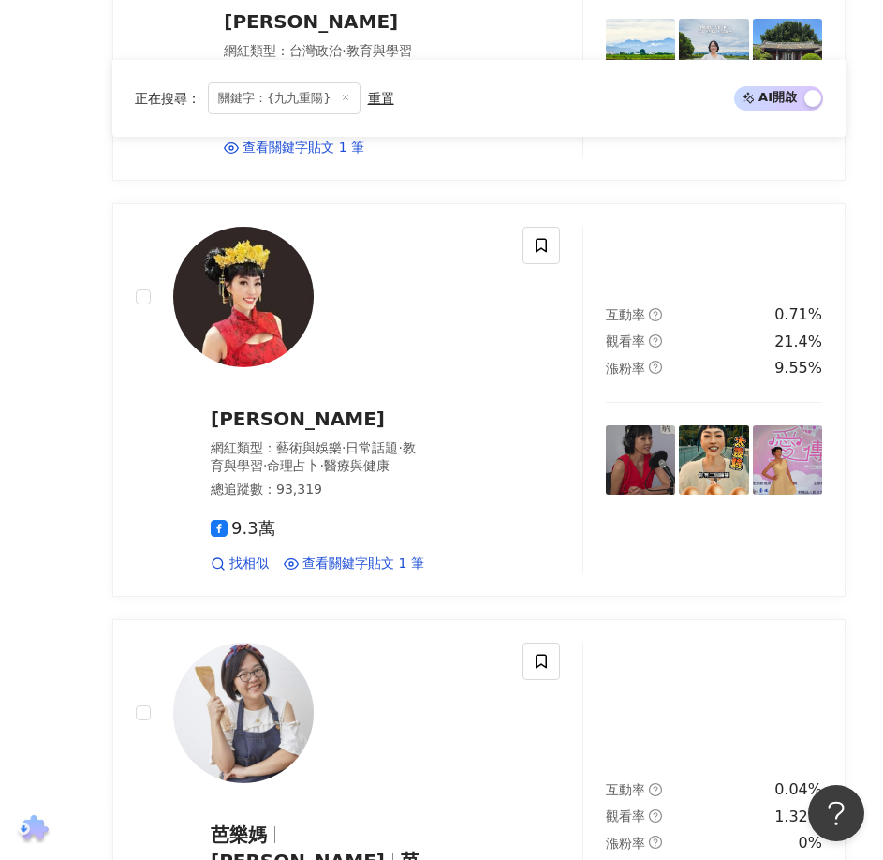
scroll to position [1190, 0]
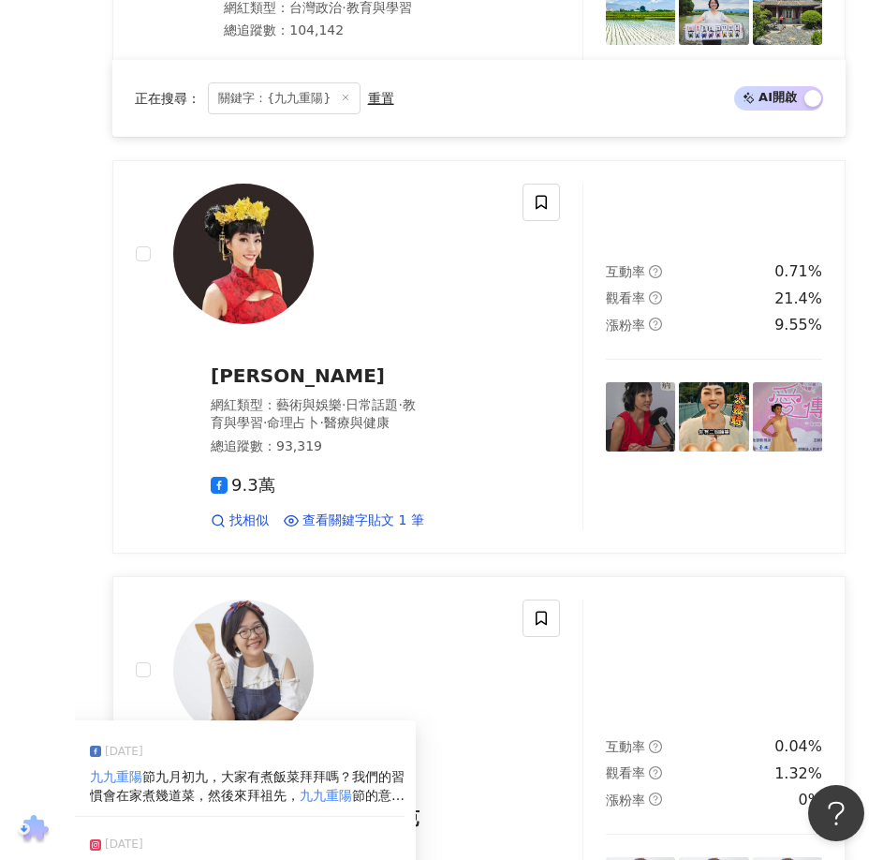
type input "******"
click at [325, 769] on span "節九月初九，大家有煮飯菜拜拜嗎？我們的習慣會在家煮幾道菜，然後來拜祖先，" at bounding box center [247, 786] width 315 height 34
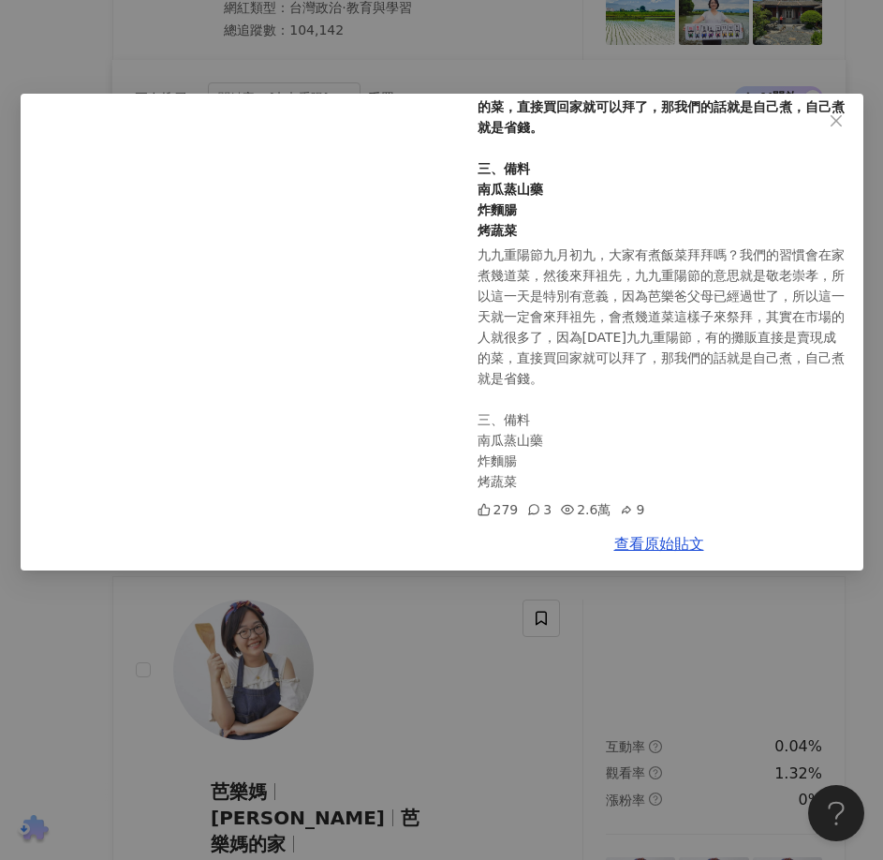
scroll to position [203, 0]
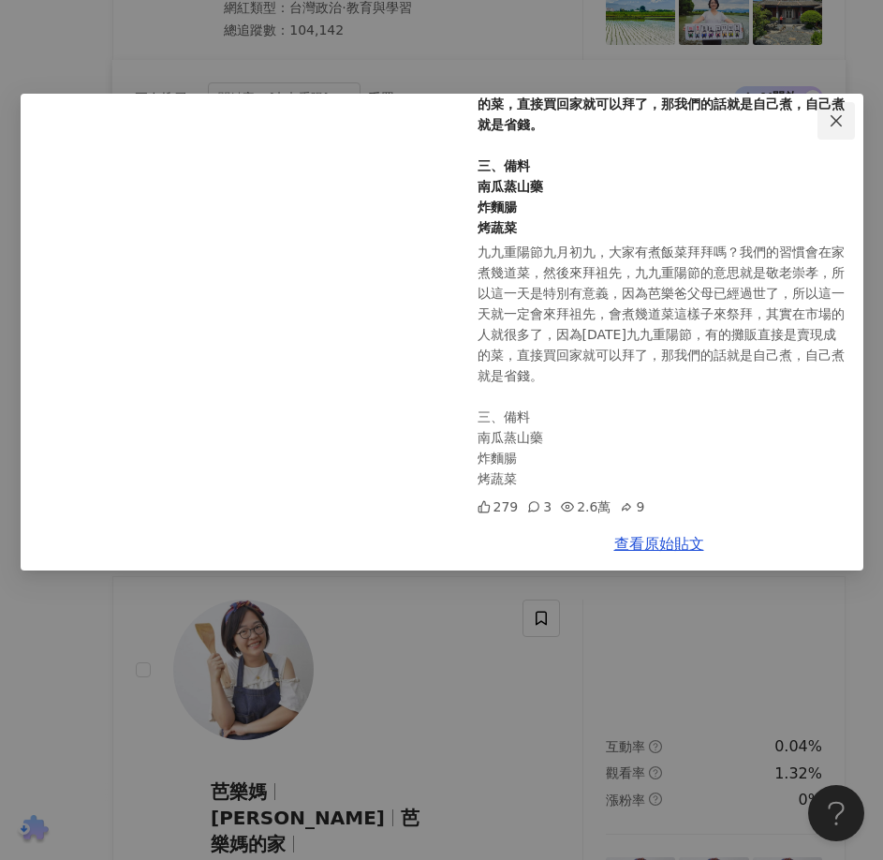
click at [834, 125] on icon "close" at bounding box center [836, 120] width 15 height 15
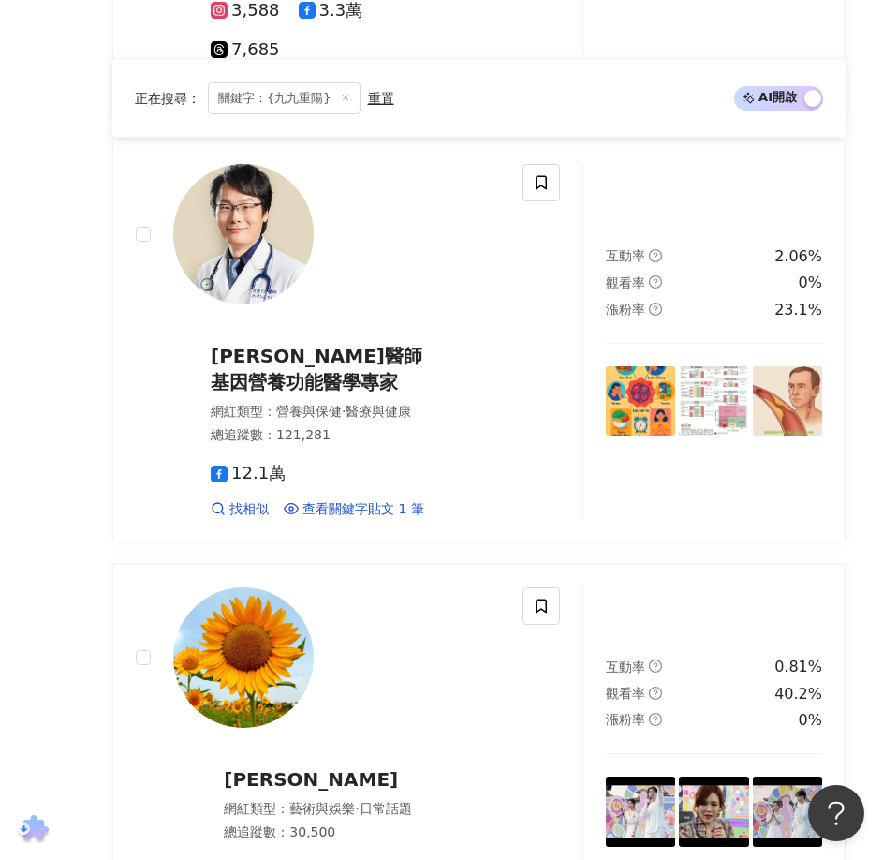
scroll to position [3366, 0]
